Goal: Find specific page/section: Find specific page/section

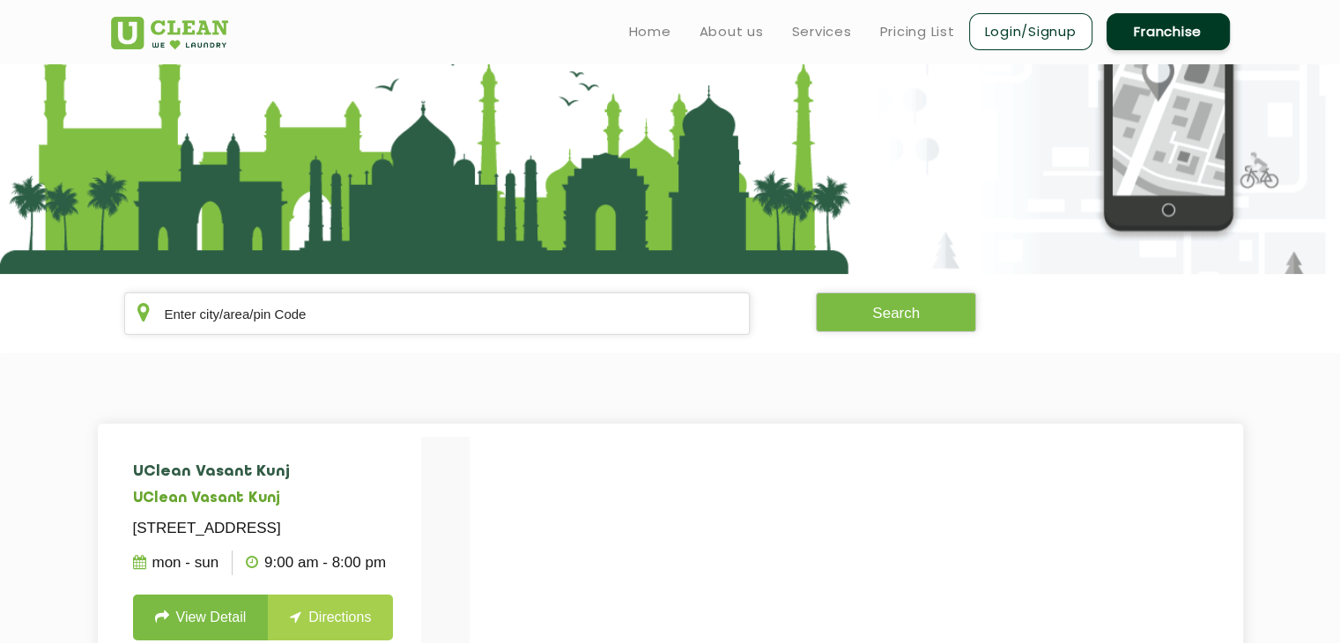
scroll to position [130, 0]
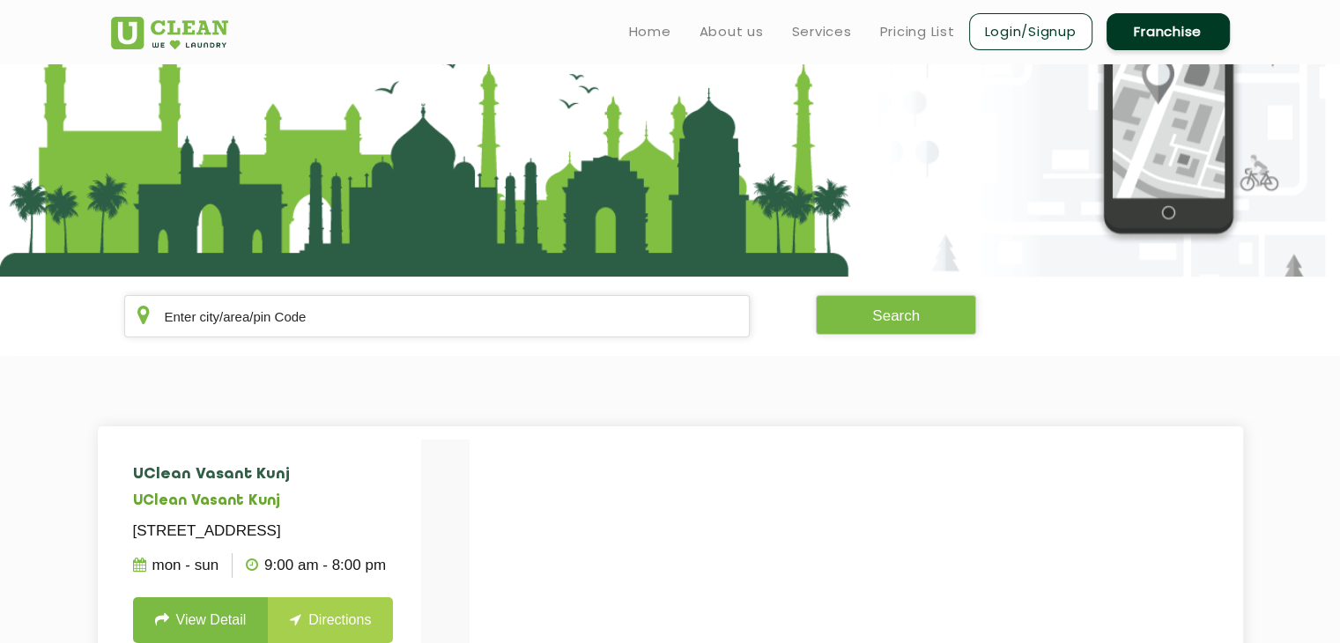
click at [566, 291] on section "Search" at bounding box center [670, 316] width 1340 height 79
click at [510, 319] on input "text" at bounding box center [437, 316] width 626 height 42
click at [899, 310] on button "Search" at bounding box center [896, 315] width 160 height 40
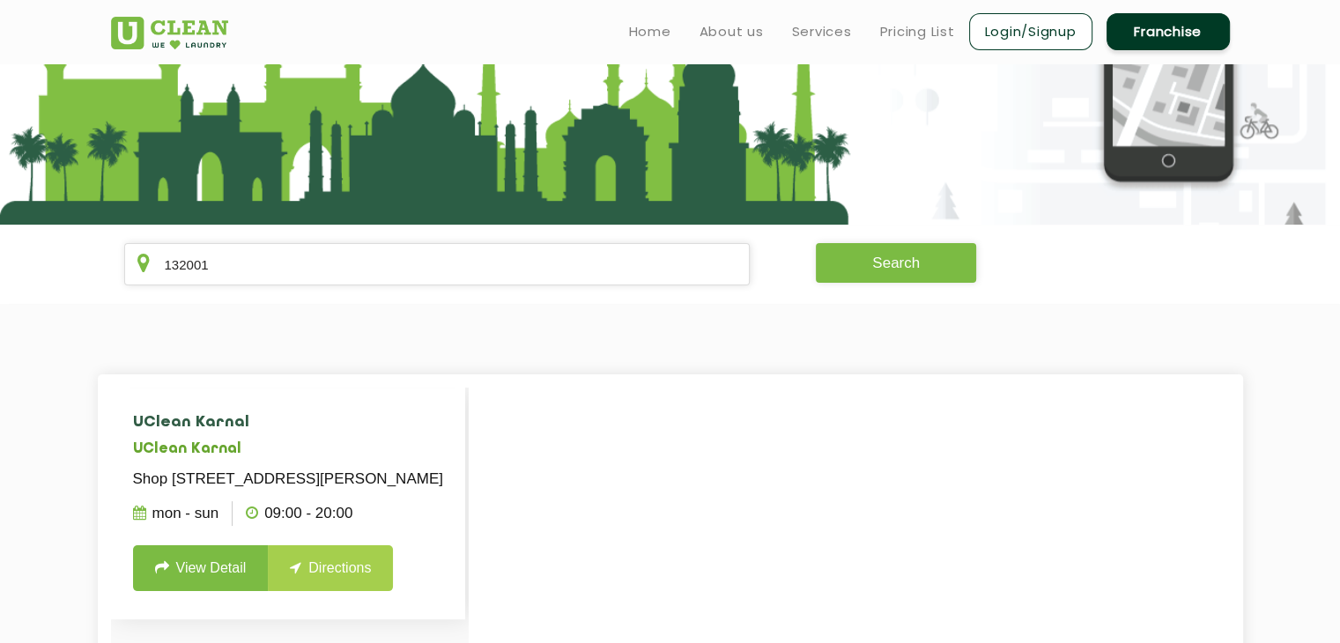
scroll to position [181, 0]
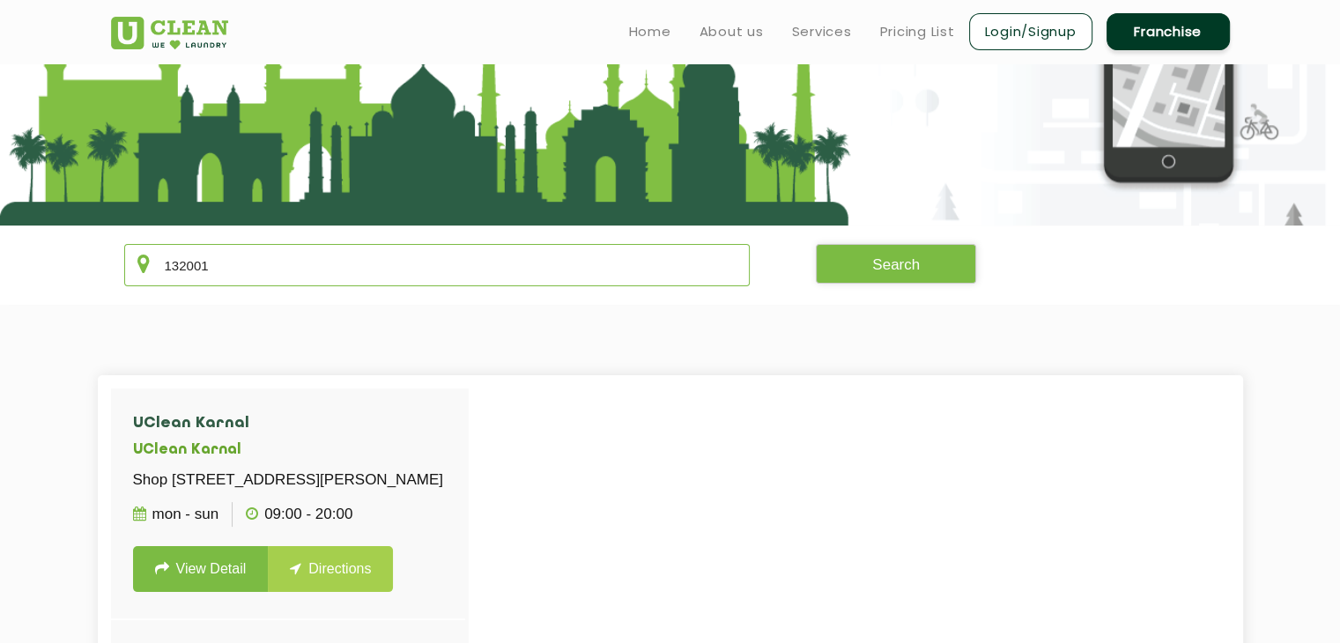
click at [335, 264] on input "132001" at bounding box center [437, 265] width 626 height 42
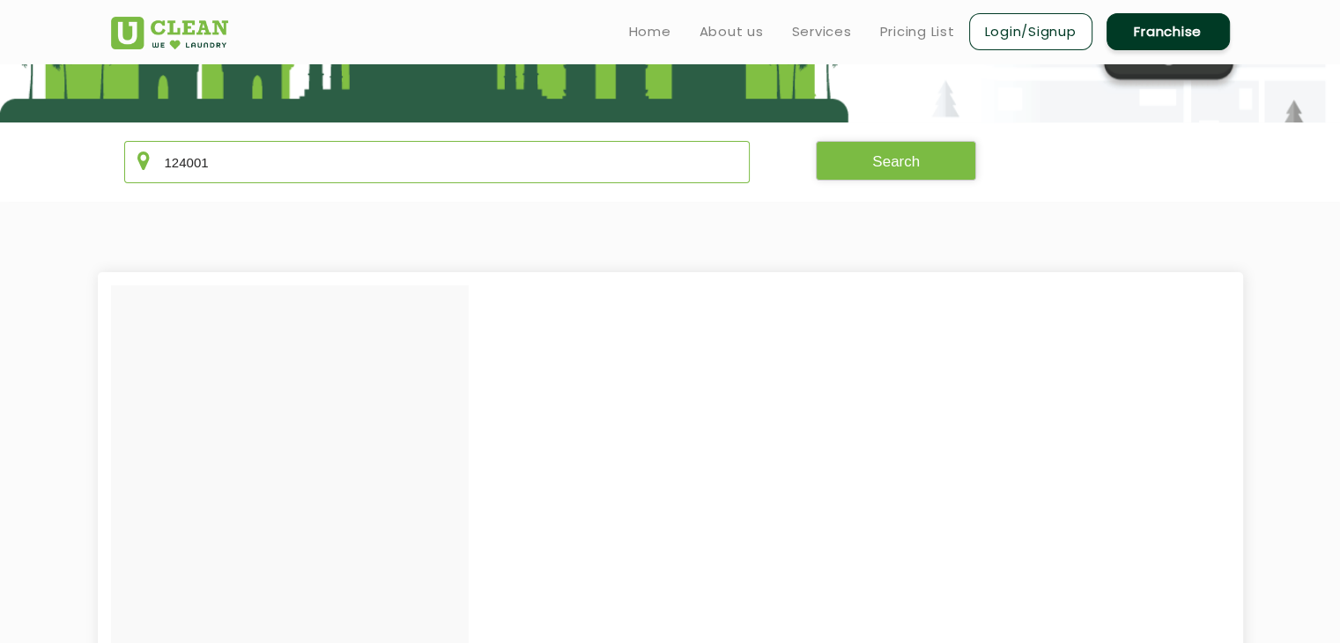
scroll to position [284, 0]
type input "124001"
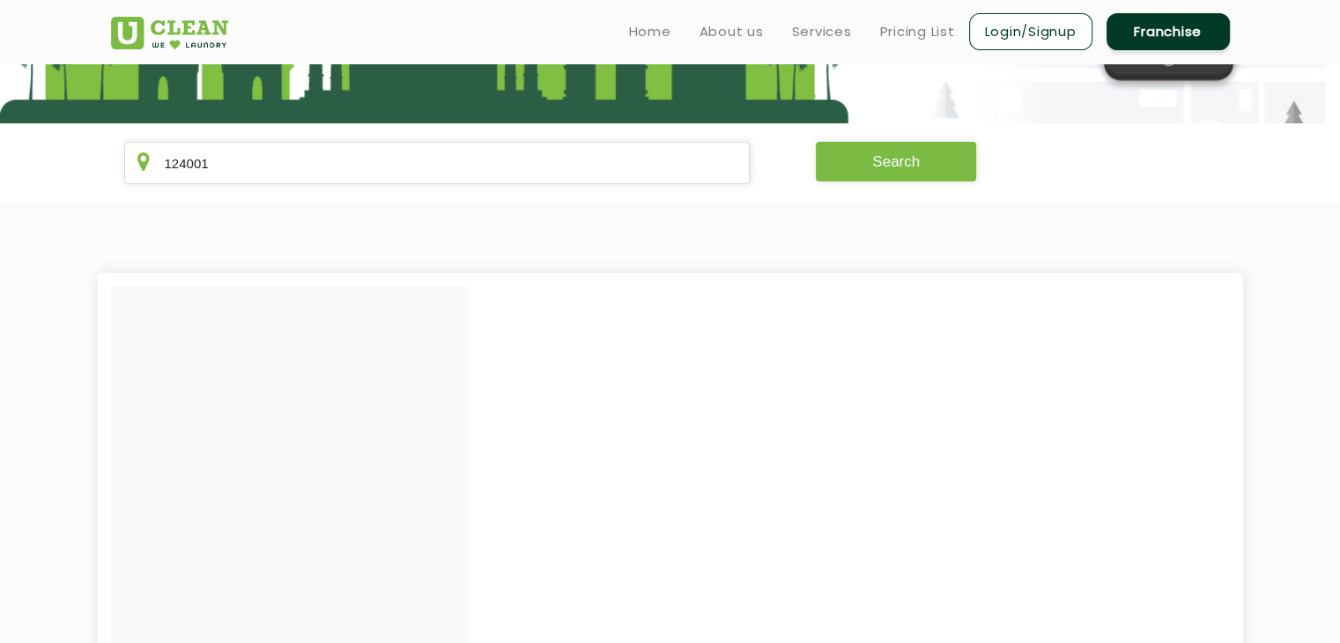
click at [903, 164] on button "Search" at bounding box center [896, 162] width 160 height 40
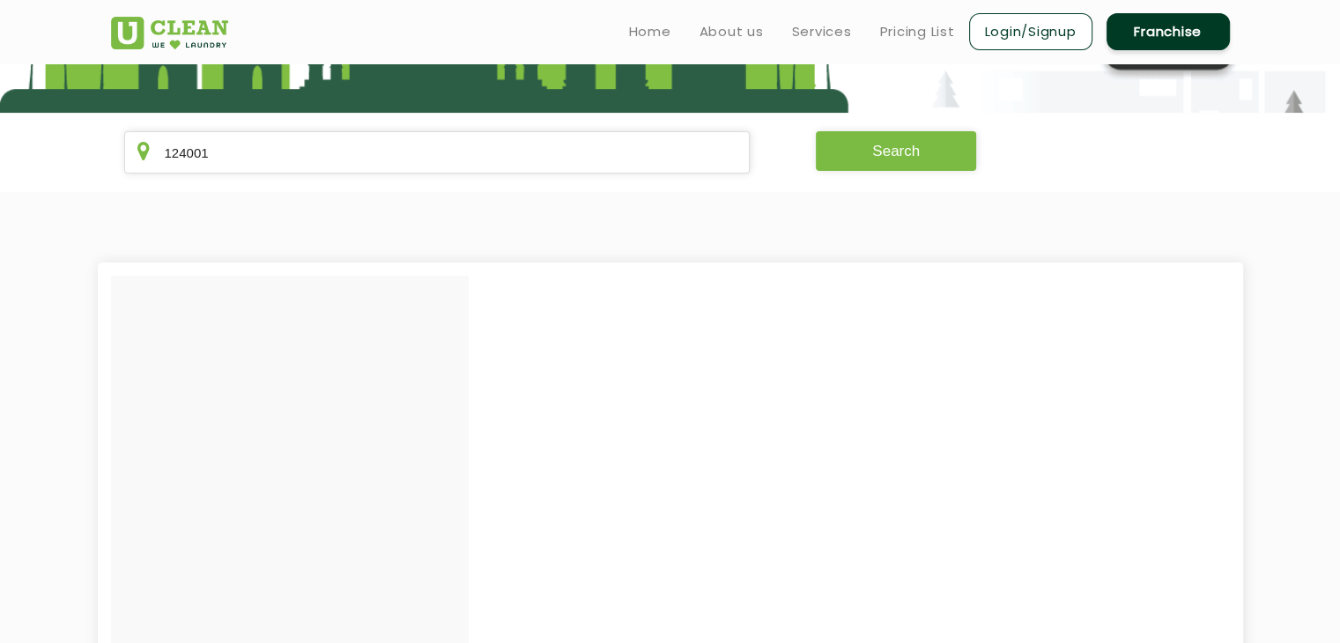
scroll to position [0, 0]
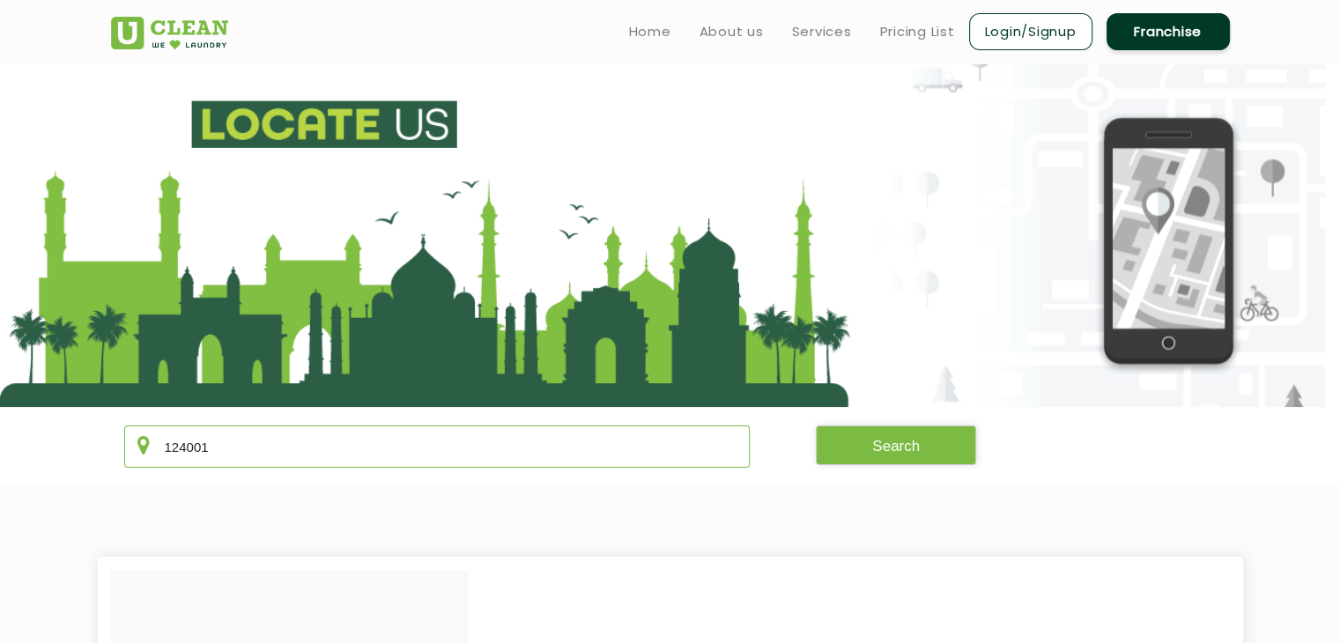
click at [285, 440] on input "124001" at bounding box center [437, 447] width 626 height 42
click at [643, 29] on link "Home" at bounding box center [650, 31] width 42 height 21
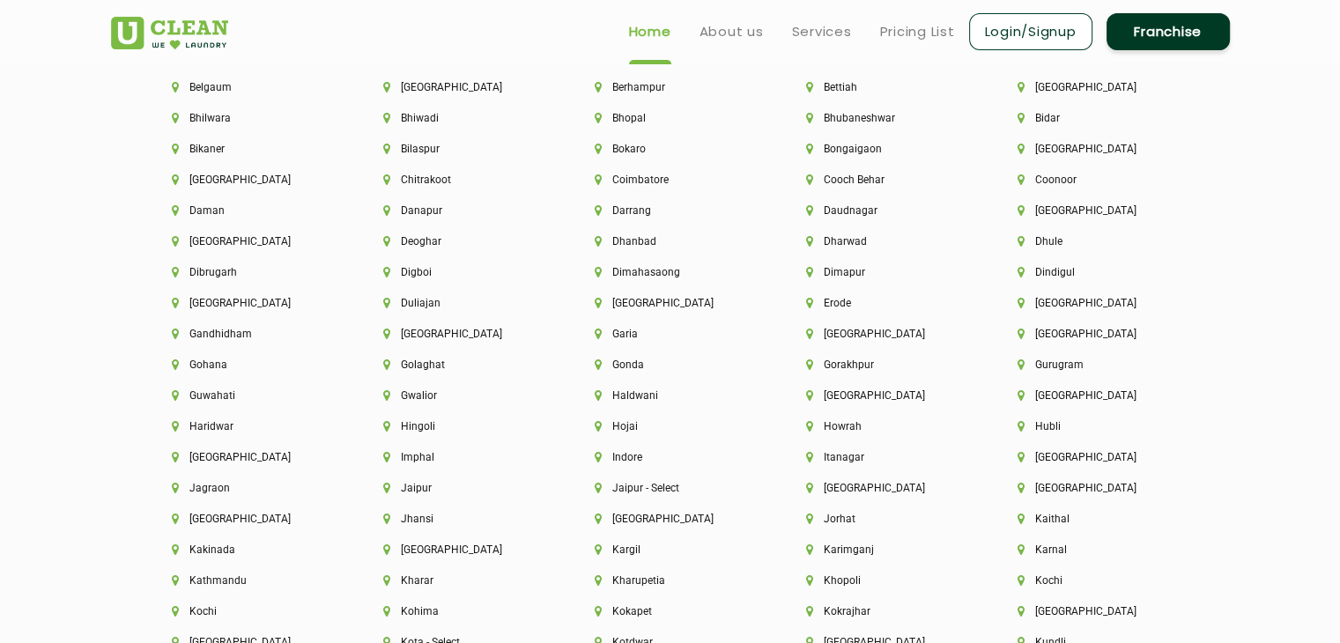
scroll to position [4001, 0]
